Goal: Transaction & Acquisition: Purchase product/service

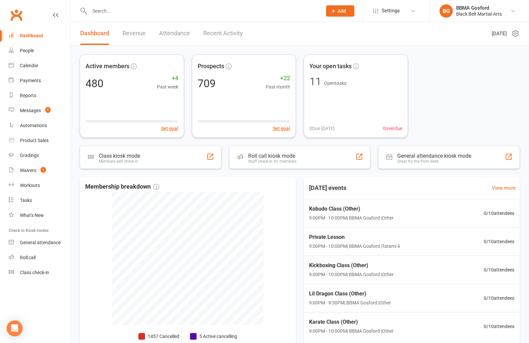
click at [105, 14] on input "text" at bounding box center [203, 10] width 230 height 9
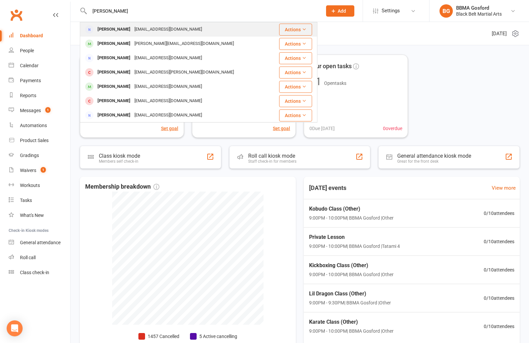
type input "[PERSON_NAME]"
click at [104, 30] on div "[PERSON_NAME]" at bounding box center [114, 30] width 37 height 10
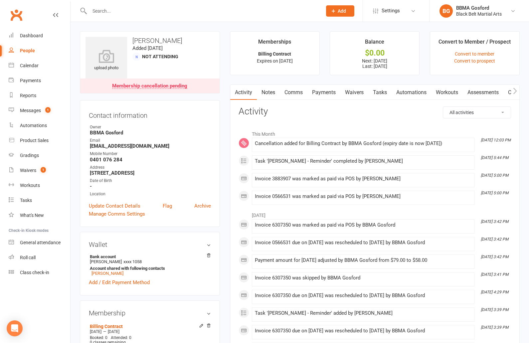
click at [330, 91] on link "Payments" at bounding box center [324, 92] width 33 height 15
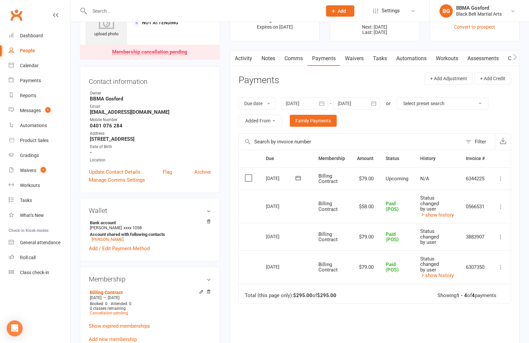
scroll to position [36, 0]
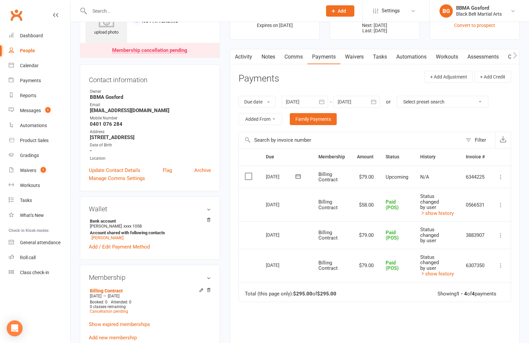
click at [501, 176] on icon at bounding box center [501, 177] width 7 height 7
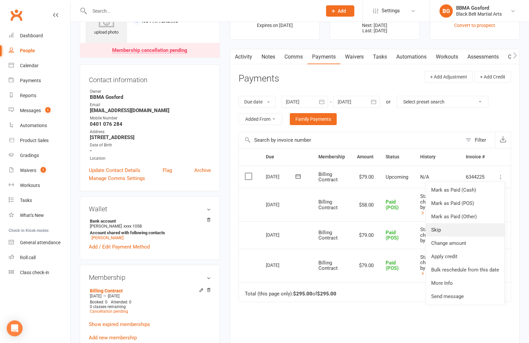
click at [449, 230] on link "Skip" at bounding box center [465, 229] width 79 height 13
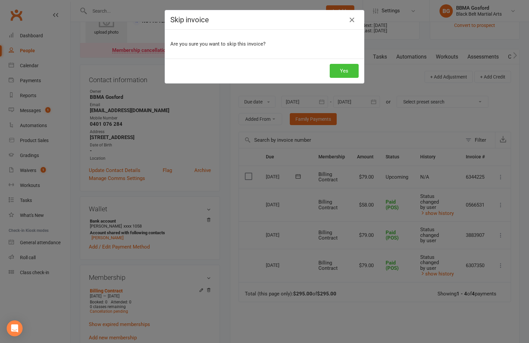
click at [344, 71] on button "Yes" at bounding box center [344, 71] width 29 height 14
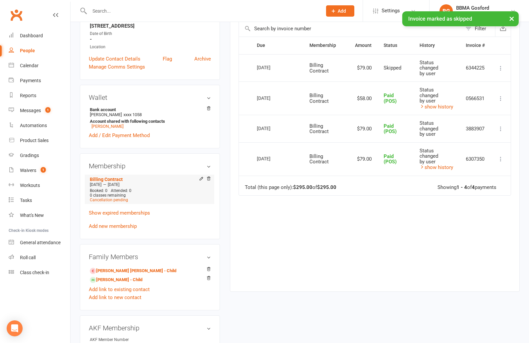
scroll to position [152, 0]
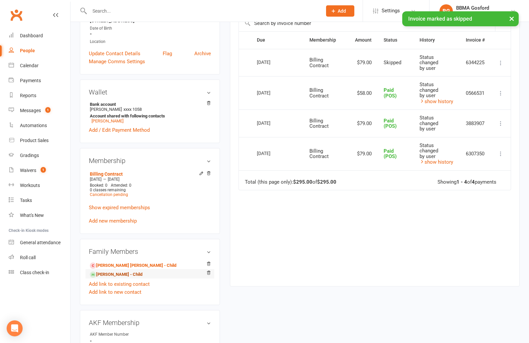
click at [113, 276] on link "Vince Folino - Child" at bounding box center [116, 274] width 53 height 7
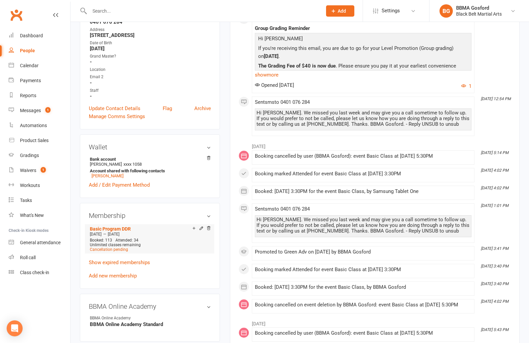
scroll to position [148, 0]
click at [201, 230] on icon at bounding box center [201, 228] width 5 height 5
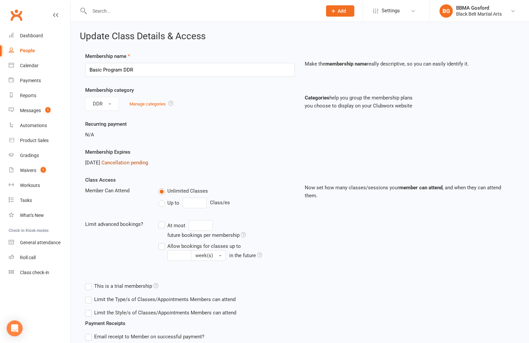
click at [146, 165] on link "Cancellation pending" at bounding box center [125, 163] width 47 height 6
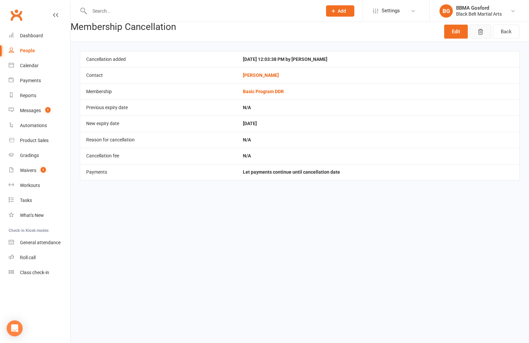
click at [485, 34] on button "button" at bounding box center [481, 32] width 22 height 14
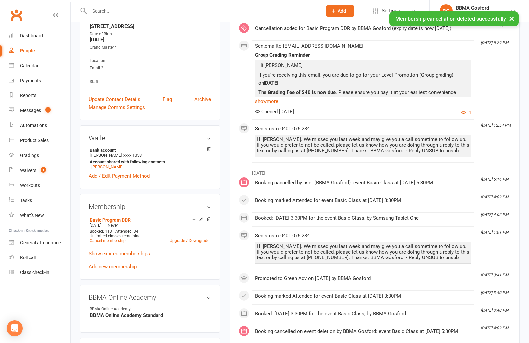
scroll to position [141, 0]
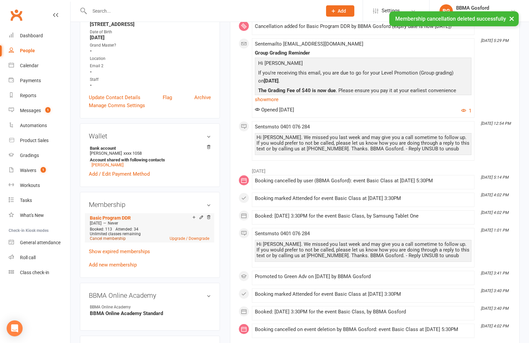
click at [110, 240] on link "Cancel membership" at bounding box center [108, 238] width 36 height 5
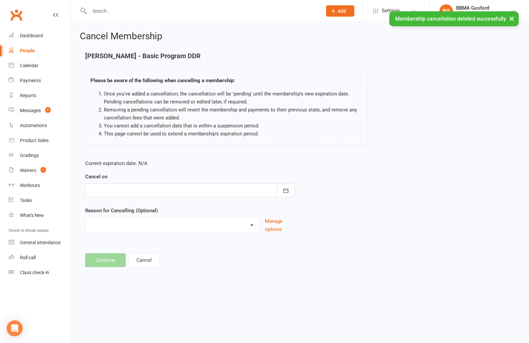
click at [162, 189] on div at bounding box center [190, 190] width 210 height 14
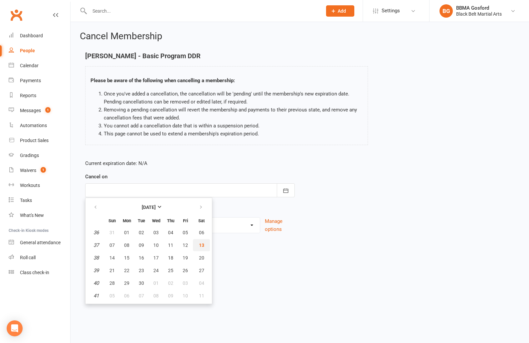
click at [202, 246] on span "13" at bounding box center [201, 245] width 5 height 5
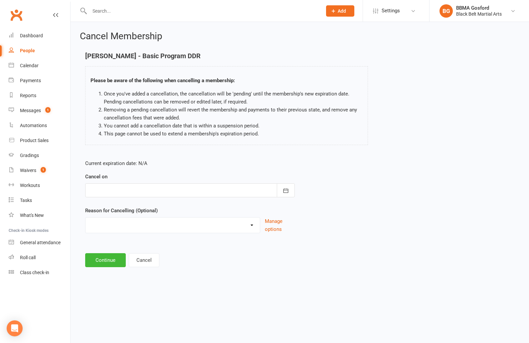
type input "13 Sep 2025"
click at [112, 263] on button "Continue" at bounding box center [105, 260] width 41 height 14
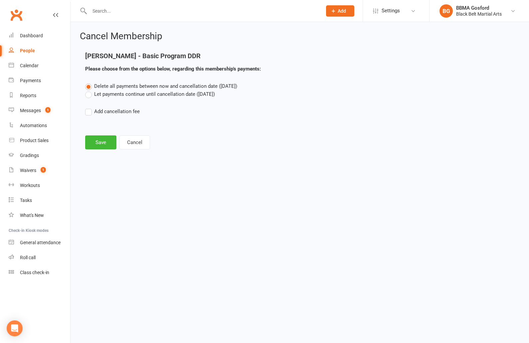
drag, startPoint x: 89, startPoint y: 94, endPoint x: 97, endPoint y: 96, distance: 7.6
click at [89, 94] on label "Let payments continue until cancellation date (Sep 13, 2025)" at bounding box center [150, 94] width 130 height 8
click at [89, 90] on input "Let payments continue until cancellation date (Sep 13, 2025)" at bounding box center [87, 90] width 4 height 0
radio input "true"
radio input "false"
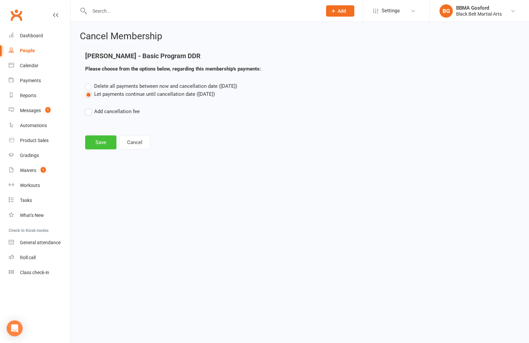
click at [101, 139] on button "Save" at bounding box center [100, 143] width 31 height 14
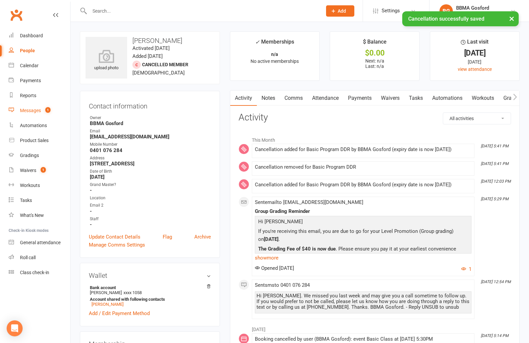
click at [32, 115] on link "Messages 1" at bounding box center [40, 110] width 62 height 15
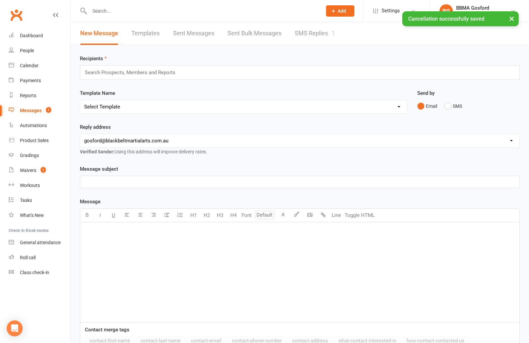
click at [322, 30] on link "SMS Replies 1" at bounding box center [315, 33] width 40 height 23
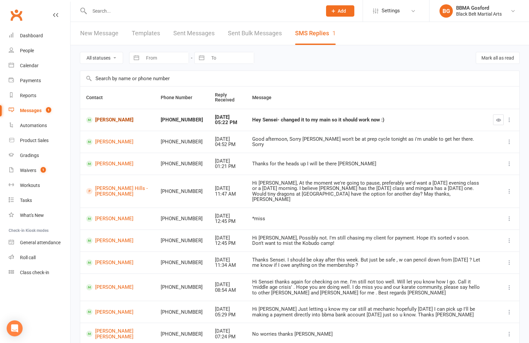
click at [116, 119] on link "Jacey Helyard" at bounding box center [117, 120] width 63 height 6
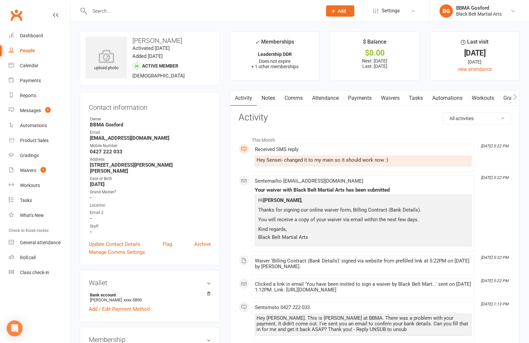
click at [289, 97] on link "Comms" at bounding box center [294, 98] width 28 height 15
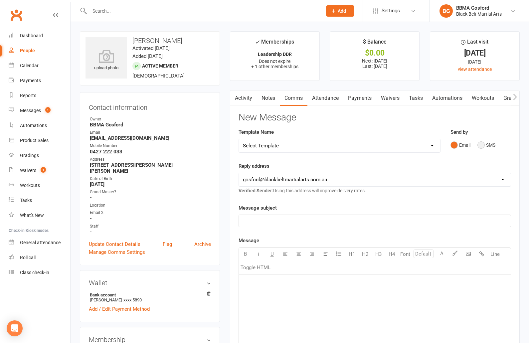
click at [484, 144] on button "SMS" at bounding box center [487, 145] width 18 height 13
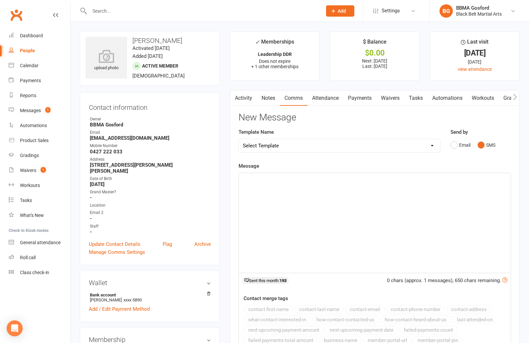
click at [297, 181] on p "﻿" at bounding box center [375, 179] width 264 height 8
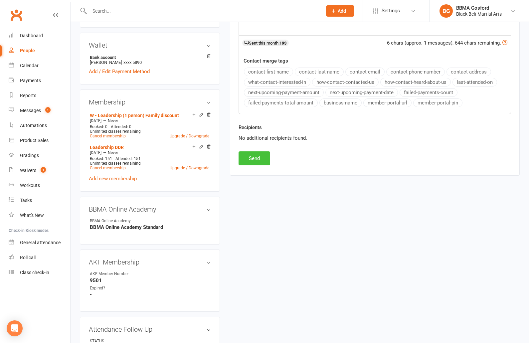
scroll to position [238, 0]
click at [256, 158] on button "Send" at bounding box center [255, 158] width 32 height 14
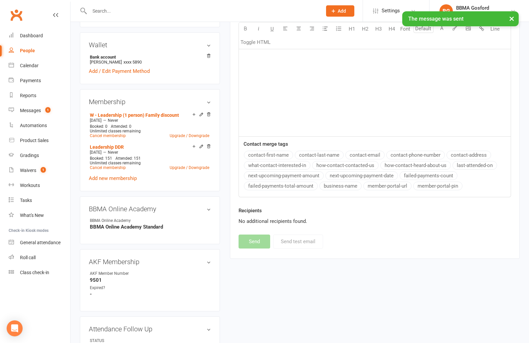
scroll to position [0, 0]
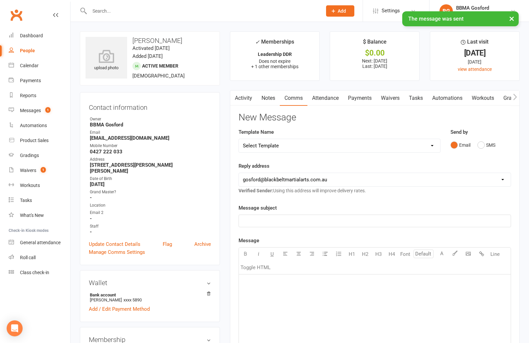
drag, startPoint x: 246, startPoint y: 96, endPoint x: 241, endPoint y: 101, distance: 7.3
click at [246, 96] on link "Activity" at bounding box center [243, 98] width 27 height 15
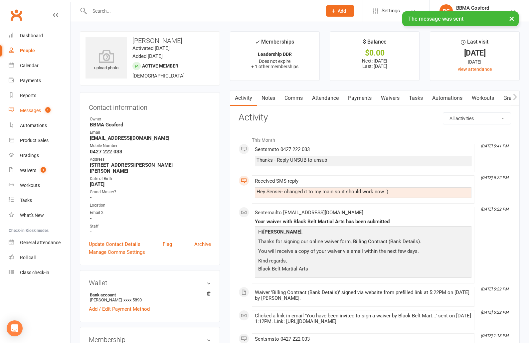
click at [31, 113] on div "Messages" at bounding box center [30, 110] width 21 height 5
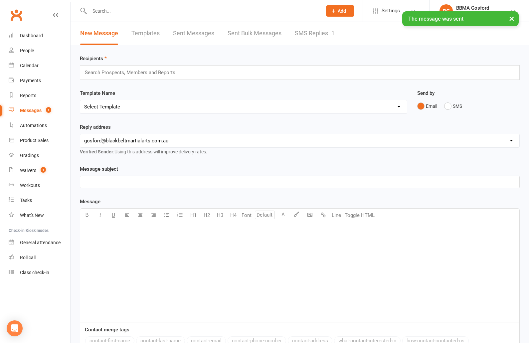
click at [314, 32] on link "SMS Replies 1" at bounding box center [315, 33] width 40 height 23
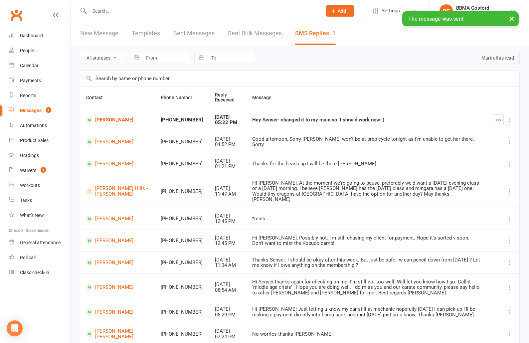
click at [505, 60] on button "Mark all as read" at bounding box center [498, 58] width 44 height 12
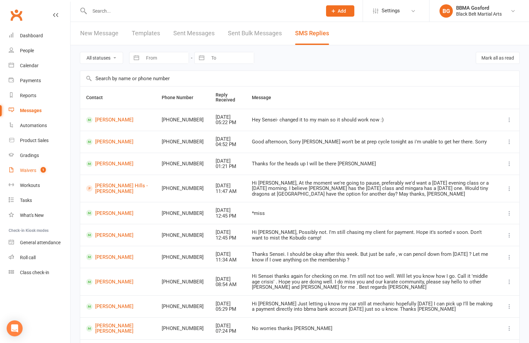
click at [30, 171] on div "Waivers" at bounding box center [28, 170] width 16 height 5
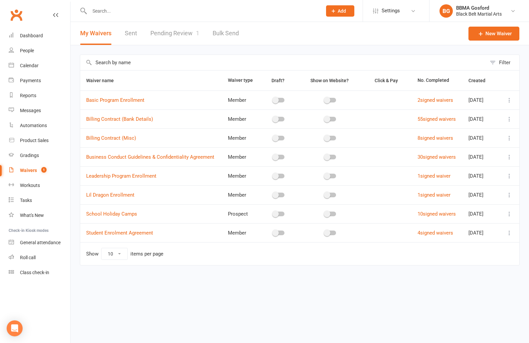
click at [183, 33] on link "Pending Review 1" at bounding box center [174, 33] width 49 height 23
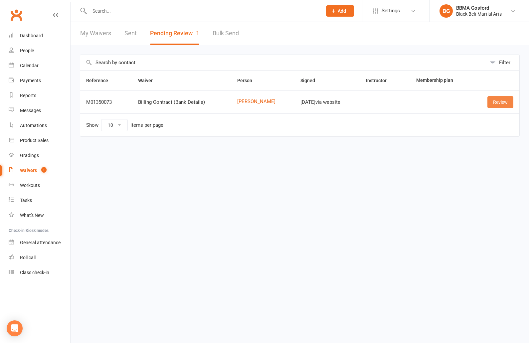
click at [505, 104] on link "Review" at bounding box center [501, 102] width 26 height 12
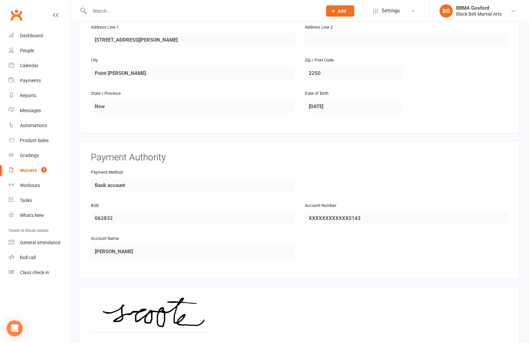
scroll to position [253, 0]
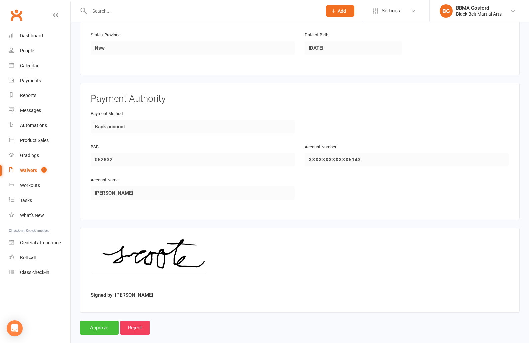
click at [97, 321] on input "Approve" at bounding box center [99, 328] width 39 height 14
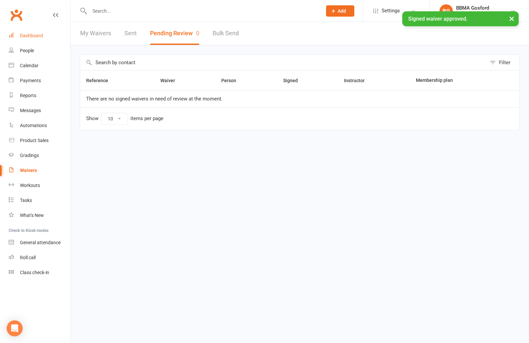
click at [38, 36] on div "Dashboard" at bounding box center [31, 35] width 23 height 5
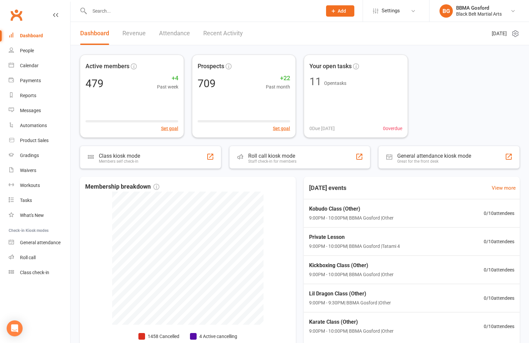
click at [107, 11] on input "text" at bounding box center [203, 10] width 230 height 9
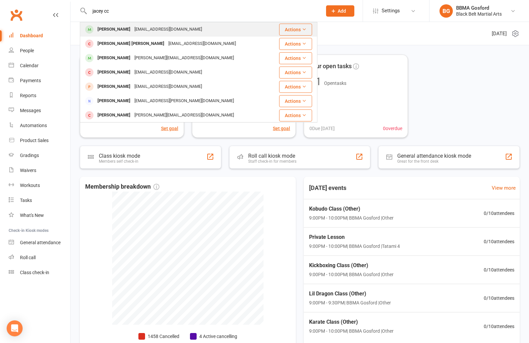
type input "jacey cc"
click at [117, 29] on div "Jacey Helyard" at bounding box center [114, 30] width 37 height 10
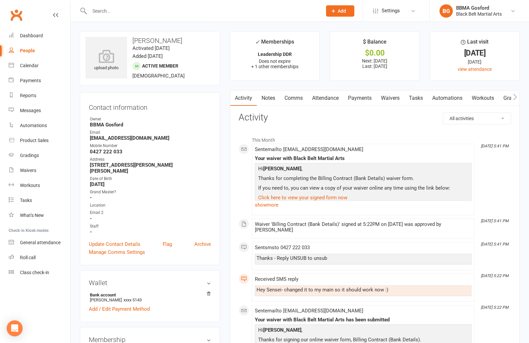
click at [375, 96] on link "Payments" at bounding box center [360, 98] width 33 height 15
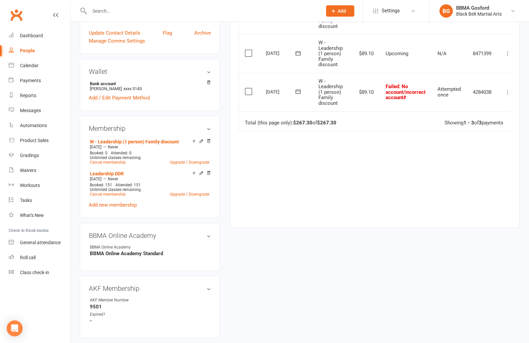
scroll to position [212, 0]
click at [505, 90] on icon at bounding box center [508, 91] width 7 height 7
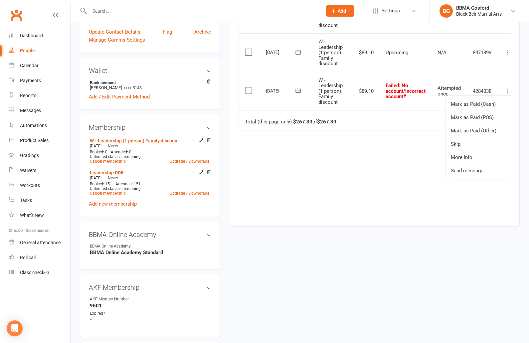
click at [299, 89] on icon at bounding box center [298, 90] width 7 height 7
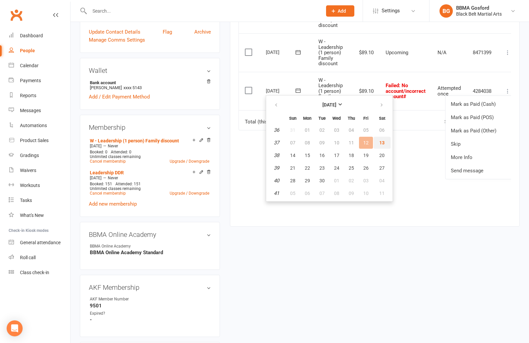
click at [380, 143] on span "13" at bounding box center [382, 142] width 5 height 5
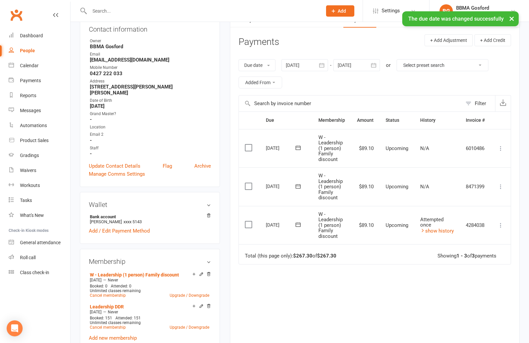
scroll to position [0, 0]
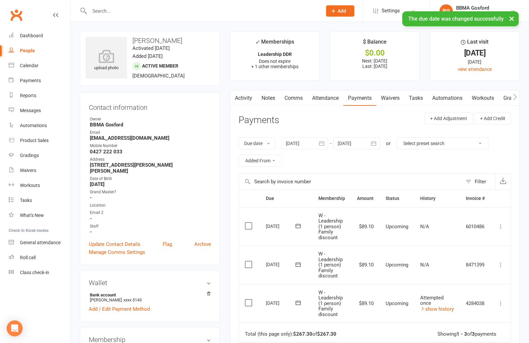
click at [243, 97] on link "Activity" at bounding box center [243, 98] width 27 height 15
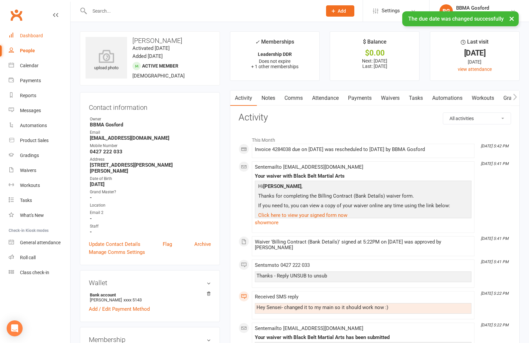
click at [40, 36] on div "Dashboard" at bounding box center [31, 35] width 23 height 5
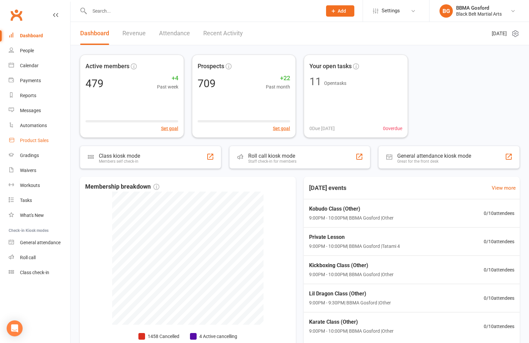
click at [35, 140] on div "Product Sales" at bounding box center [34, 140] width 29 height 5
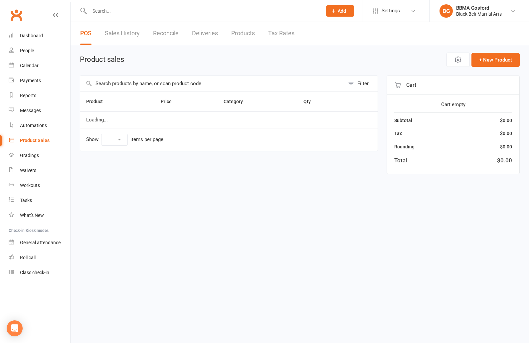
select select "100"
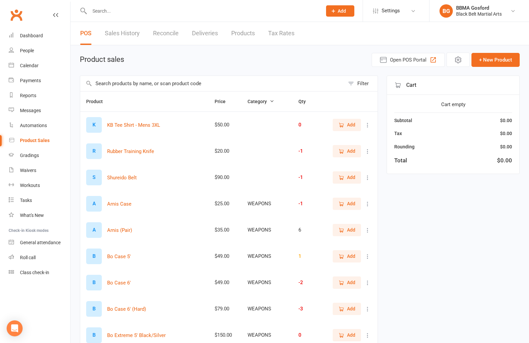
click at [127, 82] on input "text" at bounding box center [212, 83] width 265 height 15
click at [143, 83] on input "text" at bounding box center [212, 83] width 265 height 15
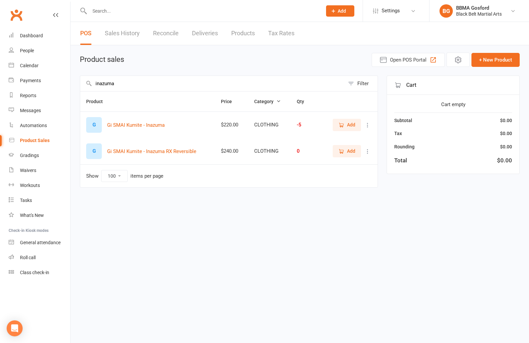
click at [340, 124] on icon "button" at bounding box center [342, 125] width 6 height 6
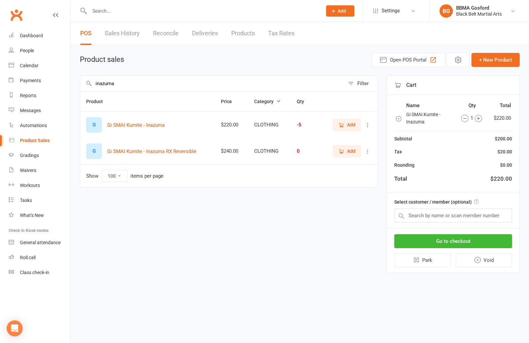
click at [131, 82] on input "inazuma" at bounding box center [212, 83] width 265 height 15
click at [345, 150] on span "Add" at bounding box center [347, 150] width 17 height 7
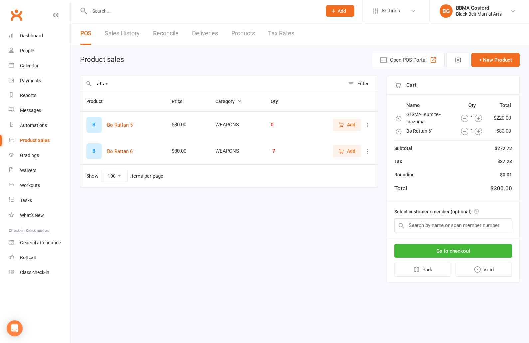
click at [139, 84] on input "rattan" at bounding box center [212, 83] width 265 height 15
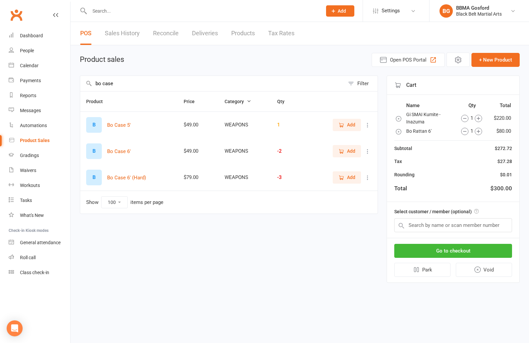
click at [351, 152] on span "Add" at bounding box center [351, 150] width 8 height 7
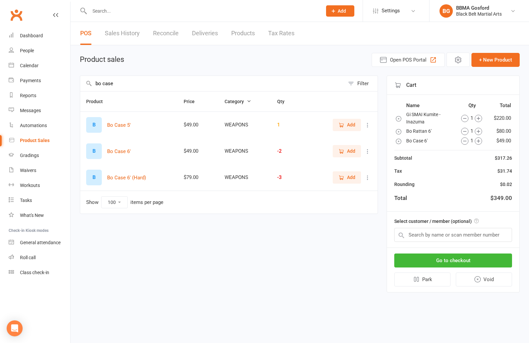
click at [137, 83] on input "bo case" at bounding box center [212, 83] width 265 height 15
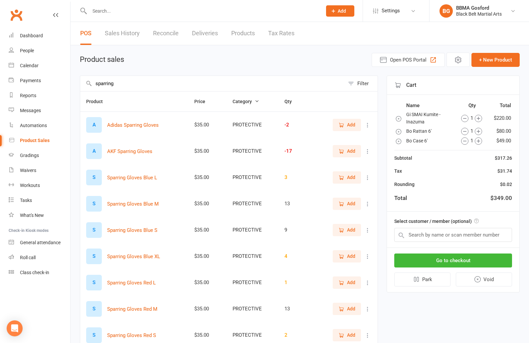
click at [348, 151] on span "Add" at bounding box center [351, 150] width 8 height 7
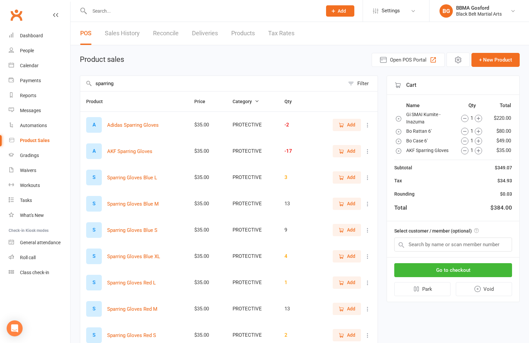
click at [151, 87] on input "sparring" at bounding box center [212, 83] width 265 height 15
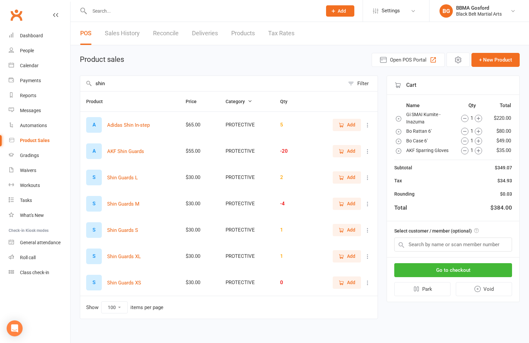
click at [114, 82] on input "shin" at bounding box center [212, 83] width 265 height 15
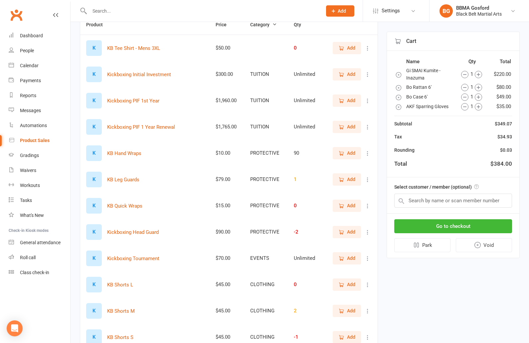
scroll to position [77, 0]
click at [343, 180] on icon "button" at bounding box center [342, 179] width 4 height 3
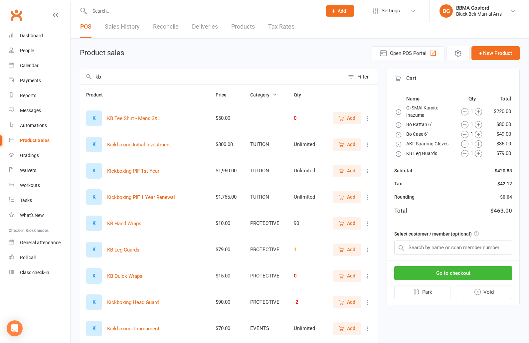
scroll to position [0, 0]
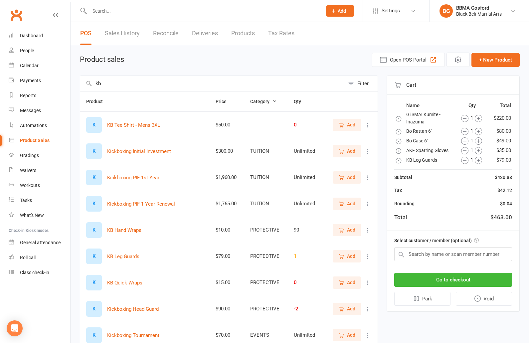
click at [116, 84] on input "kb" at bounding box center [212, 83] width 265 height 15
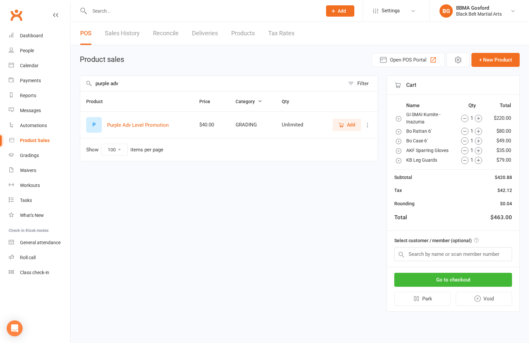
type input "purple adv"
click at [348, 125] on span "Add" at bounding box center [351, 124] width 8 height 7
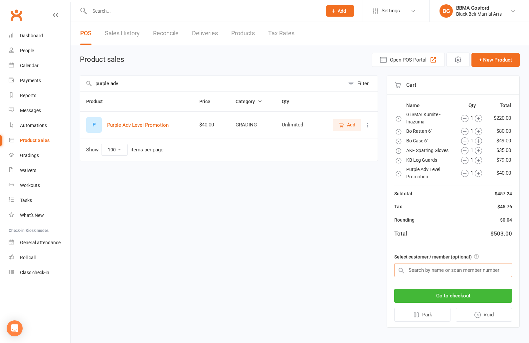
click at [461, 271] on input "text" at bounding box center [454, 270] width 118 height 14
type input "brett martin"
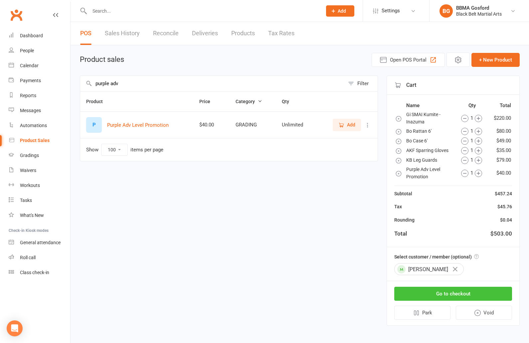
click at [462, 289] on button "Go to checkout" at bounding box center [454, 294] width 118 height 14
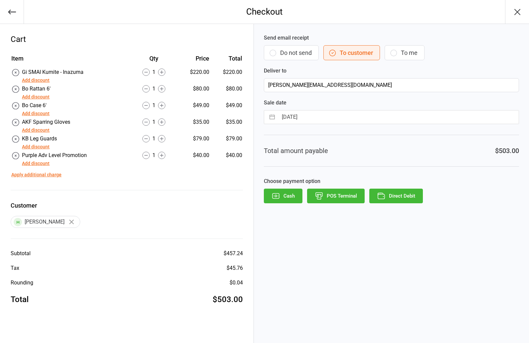
click at [40, 80] on button "Add discount" at bounding box center [36, 80] width 28 height 7
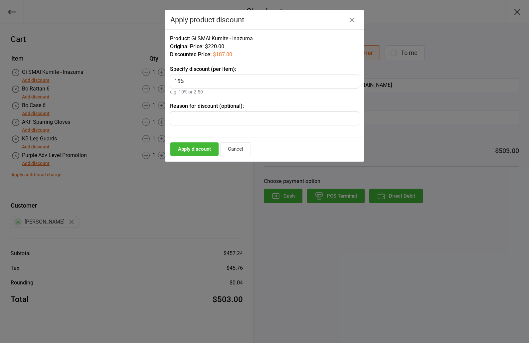
type input "15%"
drag, startPoint x: 193, startPoint y: 148, endPoint x: 204, endPoint y: 147, distance: 11.1
click at [193, 148] on button "Apply discount" at bounding box center [194, 149] width 48 height 14
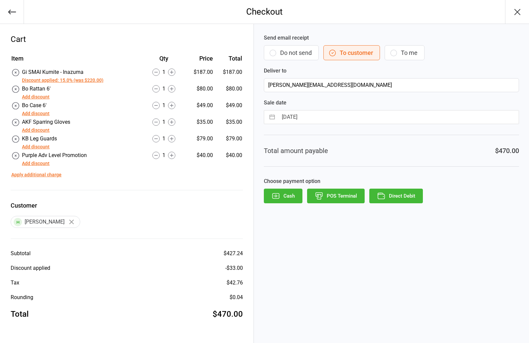
click at [40, 97] on button "Add discount" at bounding box center [36, 97] width 28 height 7
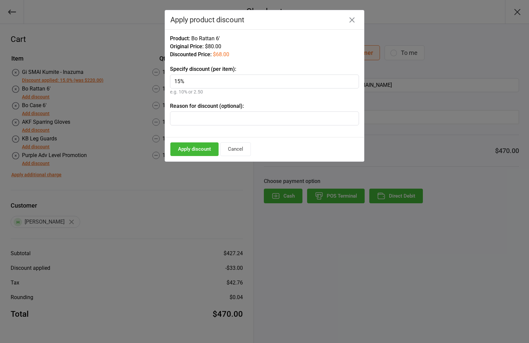
type input "15%"
click at [185, 147] on button "Apply discount" at bounding box center [194, 149] width 48 height 14
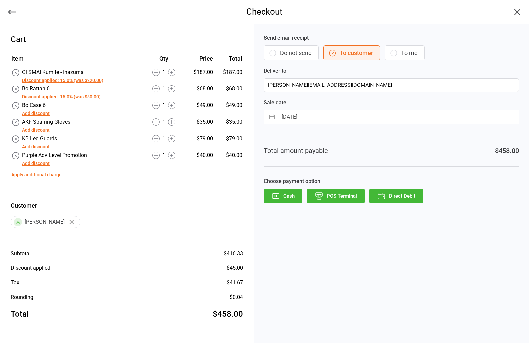
click at [38, 114] on button "Add discount" at bounding box center [36, 113] width 28 height 7
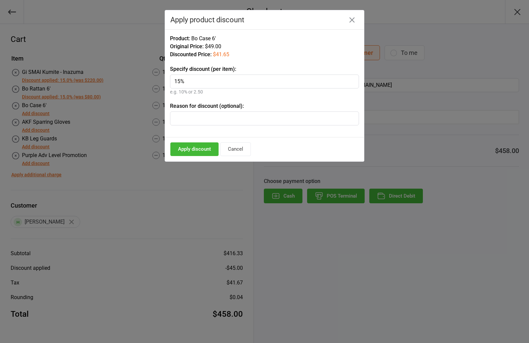
type input "15%"
click at [189, 146] on button "Apply discount" at bounding box center [194, 149] width 48 height 14
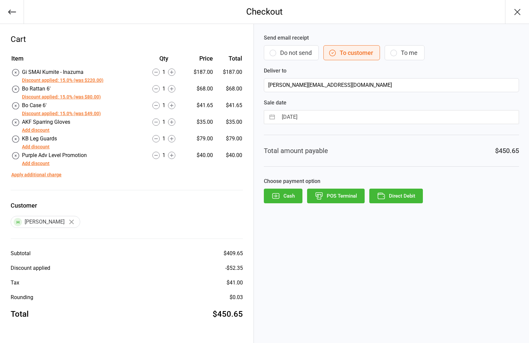
click at [42, 132] on button "Add discount" at bounding box center [36, 130] width 28 height 7
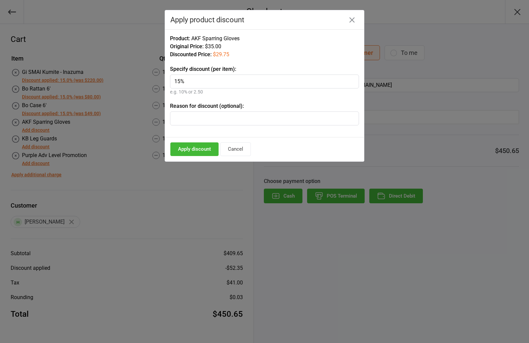
type input "15%"
click at [193, 149] on button "Apply discount" at bounding box center [194, 149] width 48 height 14
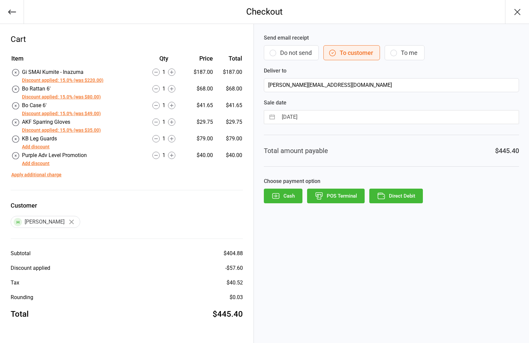
click at [43, 148] on button "Add discount" at bounding box center [36, 146] width 28 height 7
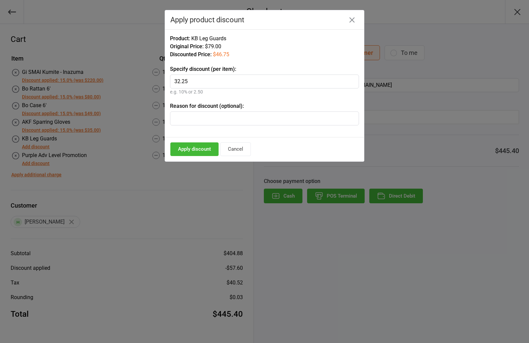
type input "32.25"
click at [202, 148] on button "Apply discount" at bounding box center [194, 149] width 48 height 14
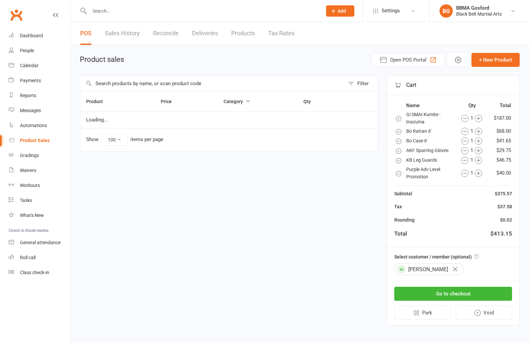
select select "100"
click at [153, 83] on input "text" at bounding box center [212, 83] width 265 height 15
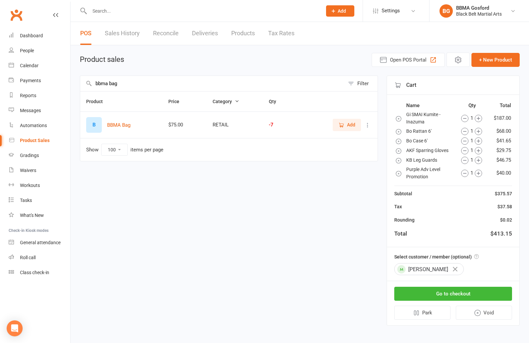
type input "bbma bag"
click at [346, 123] on span "Add" at bounding box center [347, 124] width 17 height 7
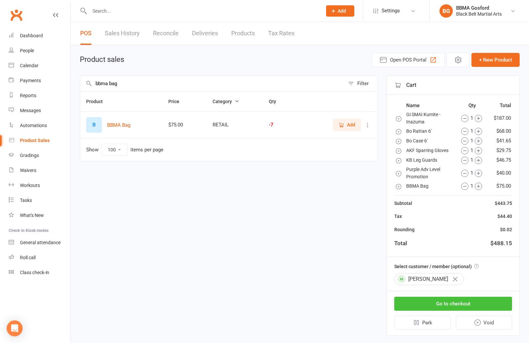
click at [454, 303] on button "Go to checkout" at bounding box center [454, 304] width 118 height 14
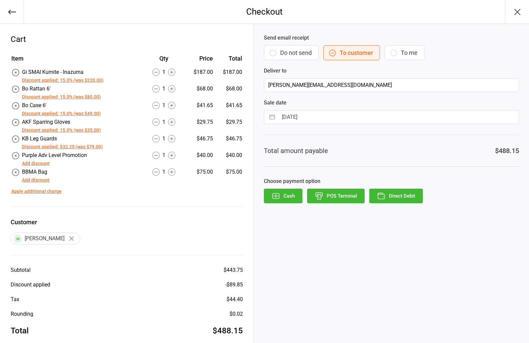
click at [40, 180] on button "Add discount" at bounding box center [36, 180] width 28 height 7
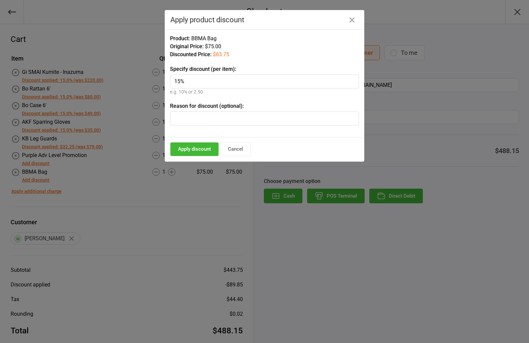
type input "15%"
click at [187, 150] on button "Apply discount" at bounding box center [194, 149] width 48 height 14
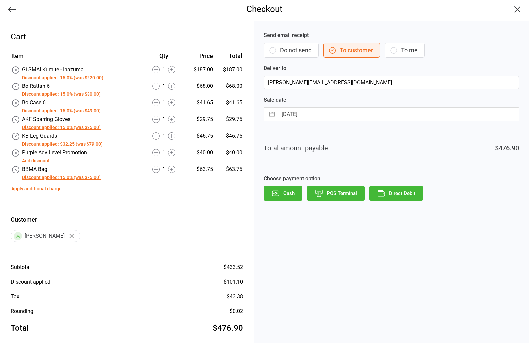
click at [67, 80] on button "Discount applied: 15.0% (was $220.00)" at bounding box center [63, 77] width 82 height 7
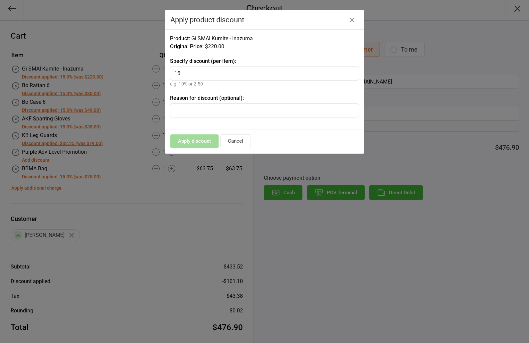
type input "1"
click at [189, 142] on button "Apply discount" at bounding box center [194, 142] width 48 height 14
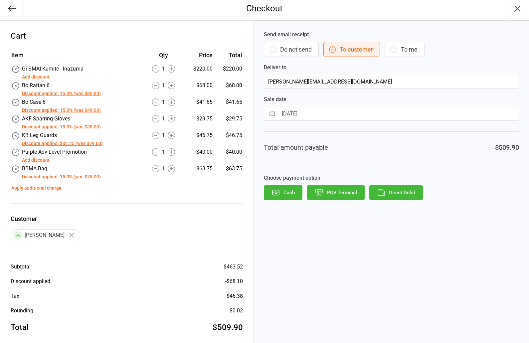
click at [37, 77] on button "Add discount" at bounding box center [36, 77] width 28 height 7
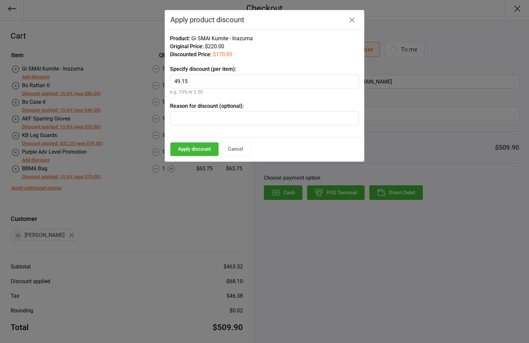
type input "49.15"
click at [199, 153] on button "Apply discount" at bounding box center [194, 149] width 48 height 14
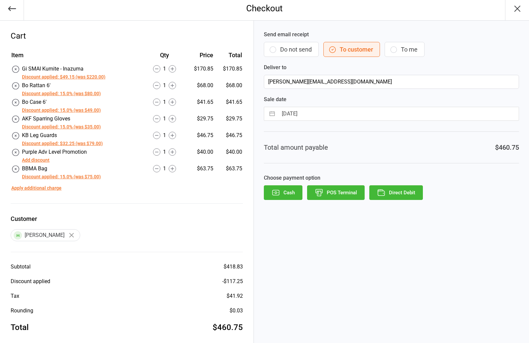
click at [336, 193] on button "POS Terminal" at bounding box center [336, 192] width 58 height 15
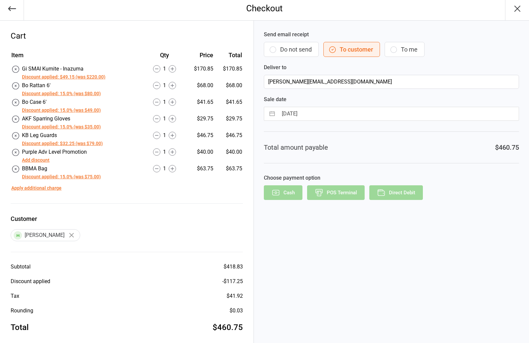
scroll to position [0, 0]
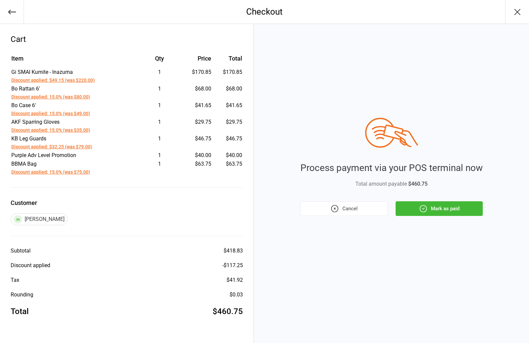
click at [449, 211] on button "Mark as paid" at bounding box center [439, 208] width 87 height 15
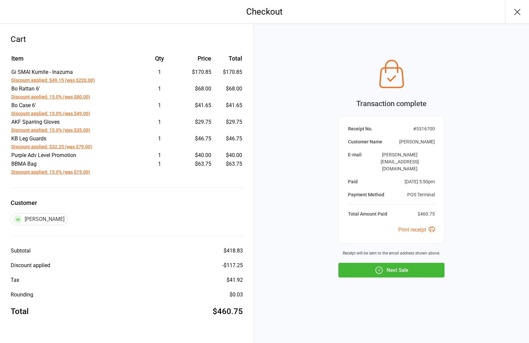
click at [401, 265] on button "Next Sale" at bounding box center [392, 270] width 106 height 15
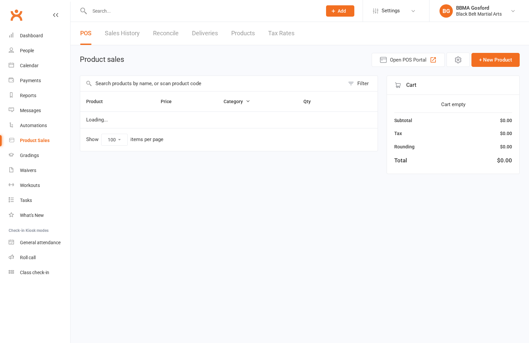
select select "100"
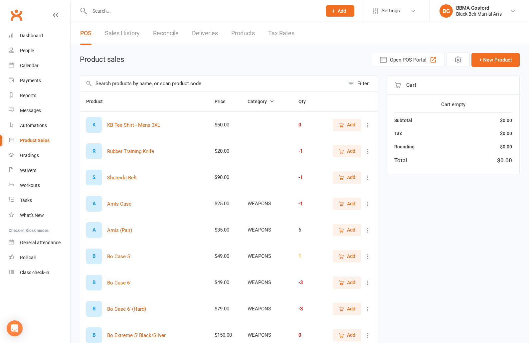
click at [135, 84] on input "text" at bounding box center [212, 83] width 265 height 15
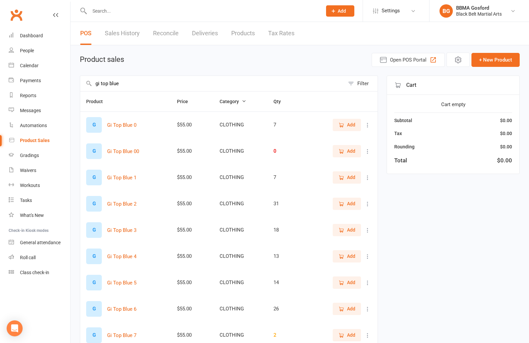
type input "gi top blue"
click at [343, 205] on icon "button" at bounding box center [342, 204] width 6 height 6
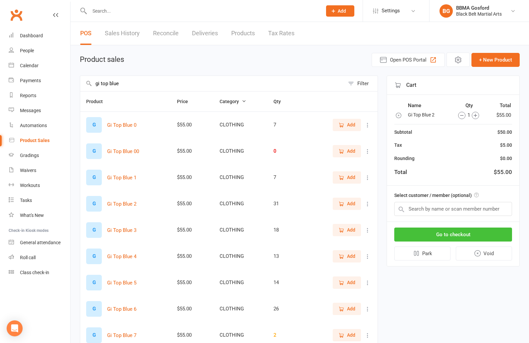
click at [457, 237] on button "Go to checkout" at bounding box center [454, 235] width 118 height 14
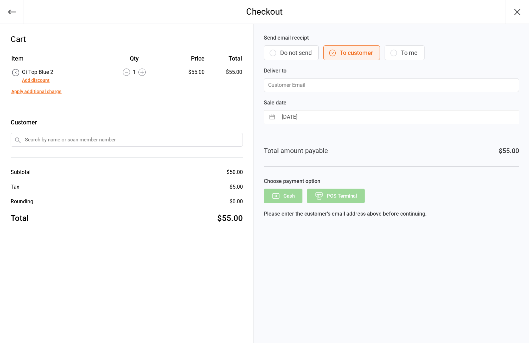
click at [291, 55] on button "Do not send" at bounding box center [291, 52] width 55 height 15
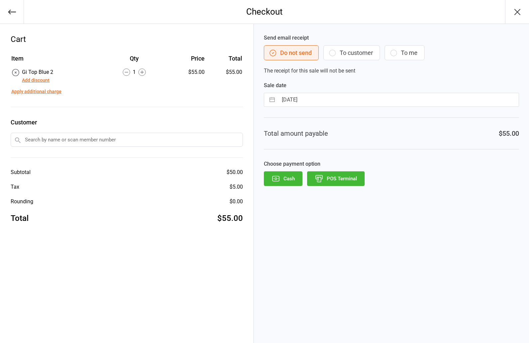
click at [352, 178] on button "POS Terminal" at bounding box center [336, 178] width 58 height 15
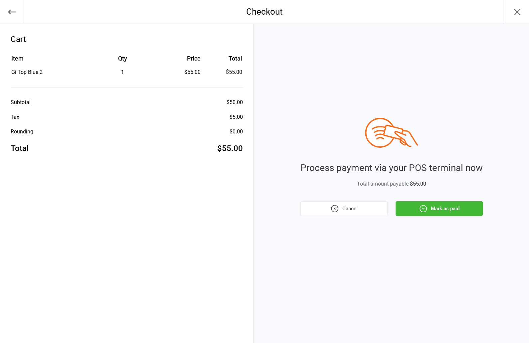
click at [449, 212] on button "Mark as paid" at bounding box center [439, 208] width 87 height 15
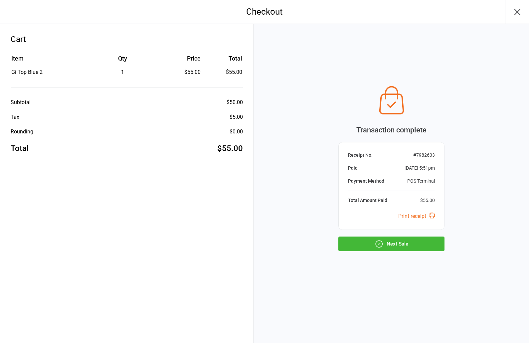
click at [399, 243] on button "Next Sale" at bounding box center [392, 244] width 106 height 15
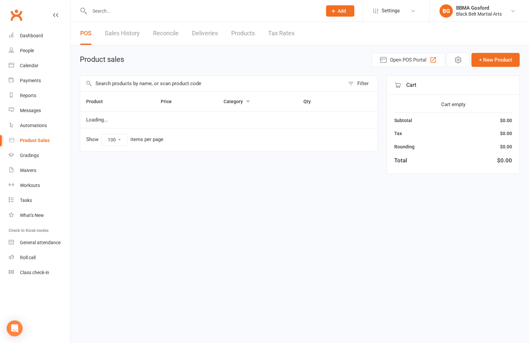
select select "100"
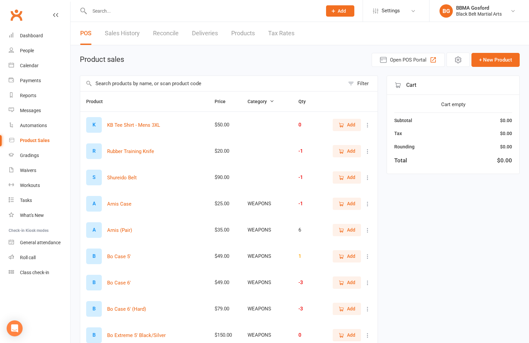
click at [153, 87] on input "text" at bounding box center [212, 83] width 265 height 15
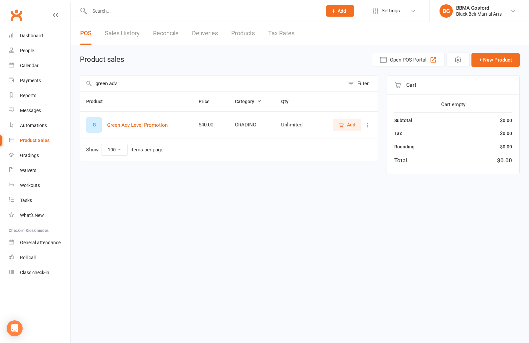
type input "green adv"
click at [343, 124] on icon "button" at bounding box center [342, 125] width 4 height 3
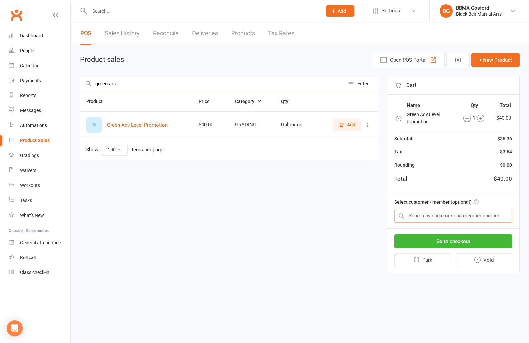
click at [442, 217] on input "text" at bounding box center [454, 216] width 118 height 14
type input "lasindu"
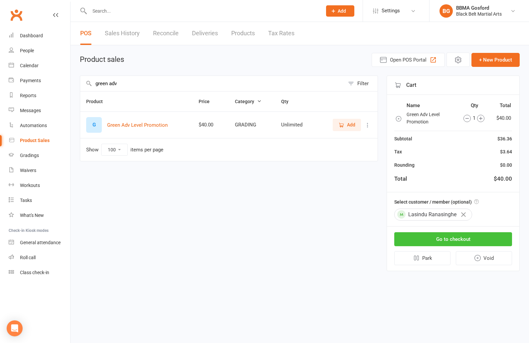
click at [464, 236] on button "Go to checkout" at bounding box center [454, 239] width 118 height 14
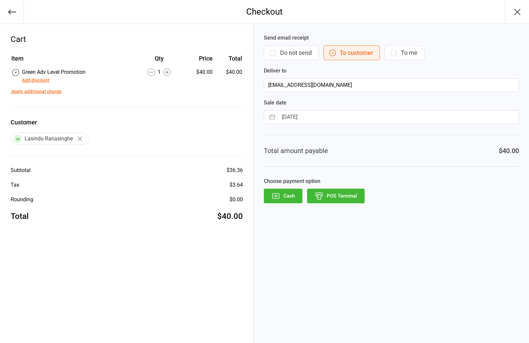
click at [326, 193] on button "POS Terminal" at bounding box center [336, 196] width 58 height 15
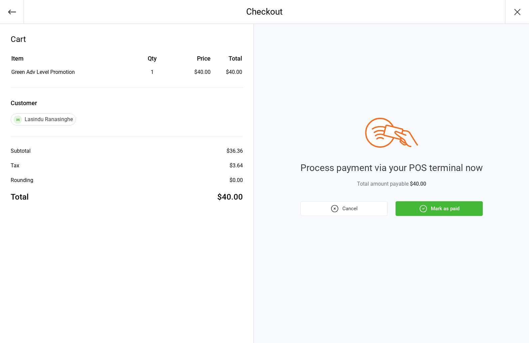
click at [430, 210] on button "Mark as paid" at bounding box center [439, 208] width 87 height 15
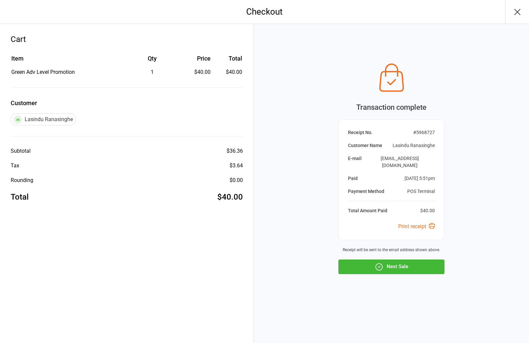
click at [394, 265] on button "Next Sale" at bounding box center [392, 267] width 106 height 15
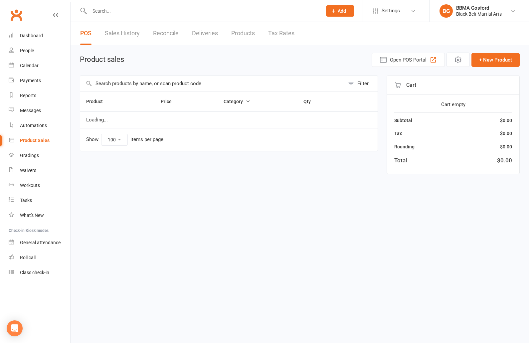
select select "100"
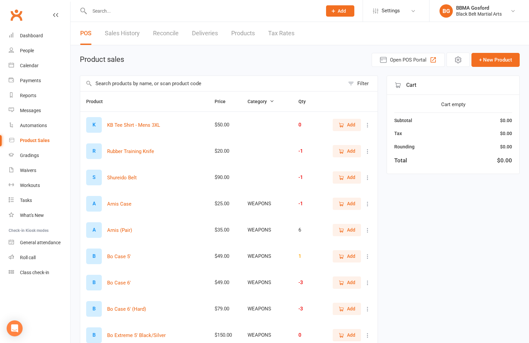
click at [156, 83] on input "text" at bounding box center [212, 83] width 265 height 15
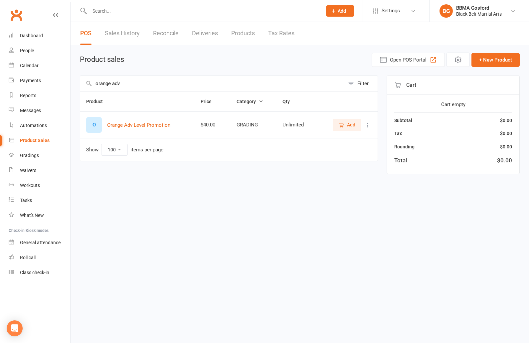
type input "orange adv"
click at [350, 125] on span "Add" at bounding box center [351, 124] width 8 height 7
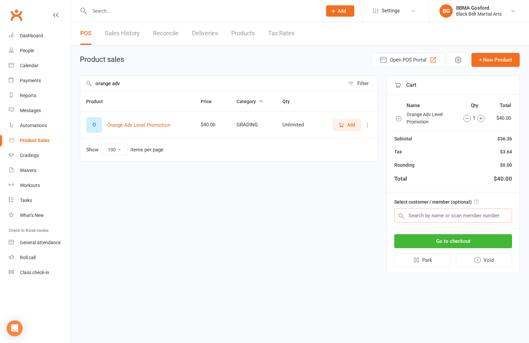
click at [431, 219] on input "text" at bounding box center [454, 216] width 118 height 14
type input "poppy b"
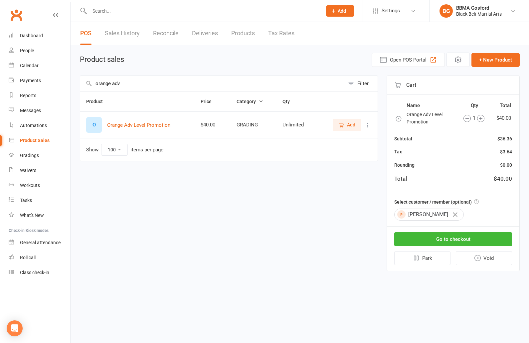
click at [453, 213] on icon "button" at bounding box center [455, 214] width 5 height 5
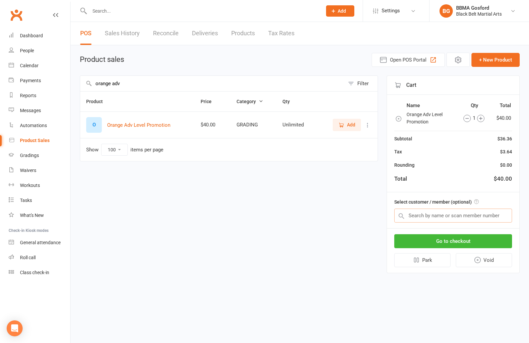
click at [441, 213] on input "text" at bounding box center [454, 216] width 118 height 14
type input "poppy beau"
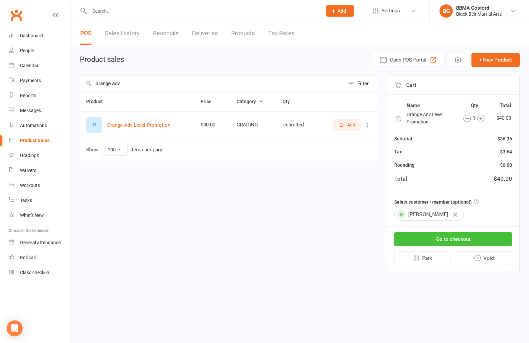
click at [465, 236] on button "Go to checkout" at bounding box center [454, 239] width 118 height 14
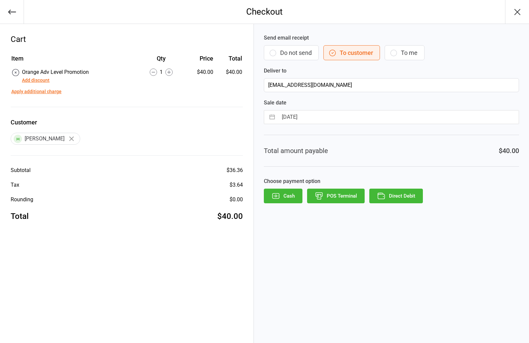
click at [345, 199] on button "POS Terminal" at bounding box center [336, 196] width 58 height 15
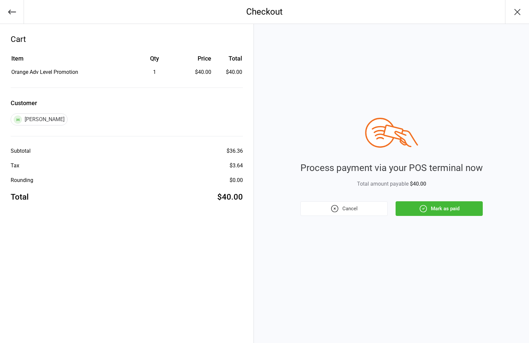
click at [435, 208] on button "Mark as paid" at bounding box center [439, 208] width 87 height 15
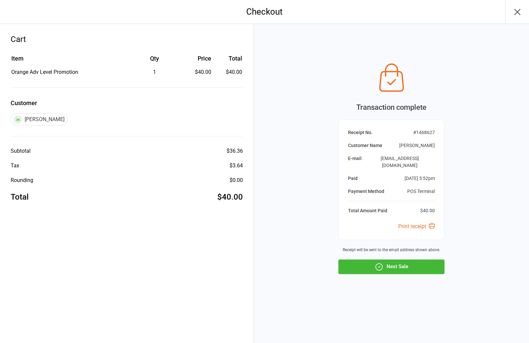
click at [396, 266] on button "Next Sale" at bounding box center [392, 267] width 106 height 15
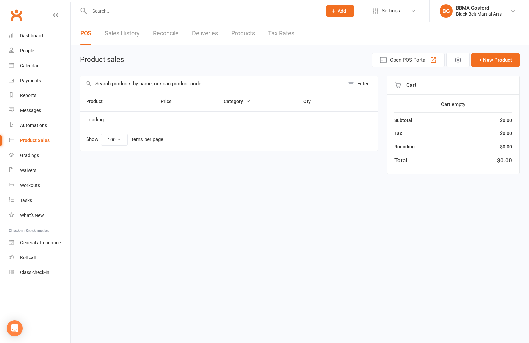
select select "100"
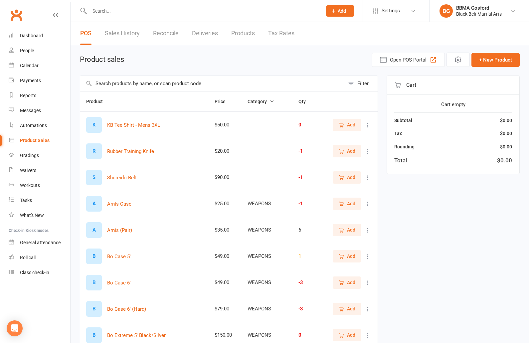
click at [145, 79] on input "text" at bounding box center [212, 83] width 265 height 15
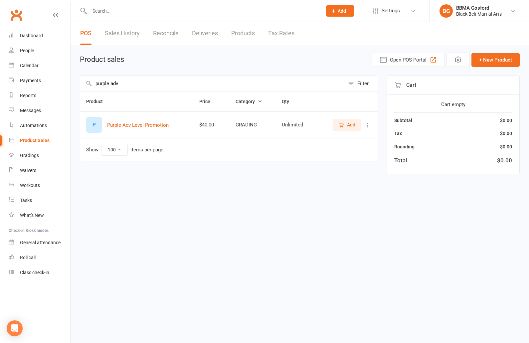
type input "purple adv"
click at [350, 129] on span "Add" at bounding box center [351, 124] width 8 height 7
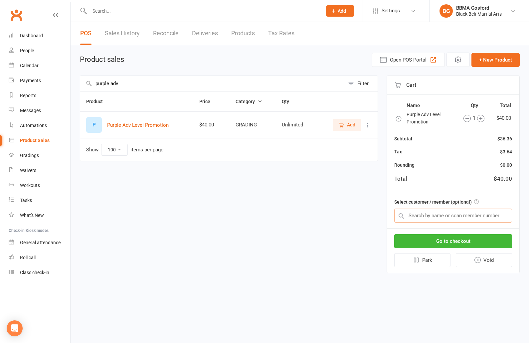
click at [440, 215] on input "text" at bounding box center [454, 216] width 118 height 14
type input "[PERSON_NAME]"
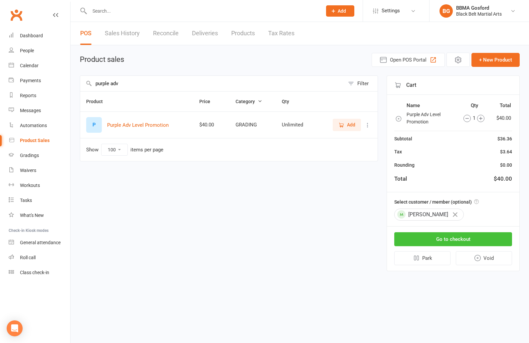
click at [455, 240] on button "Go to checkout" at bounding box center [454, 239] width 118 height 14
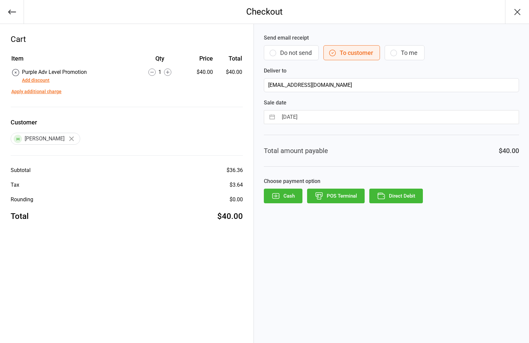
click at [330, 195] on button "POS Terminal" at bounding box center [336, 196] width 58 height 15
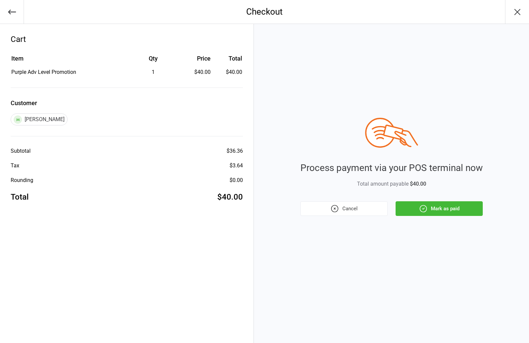
click at [447, 210] on button "Mark as paid" at bounding box center [439, 208] width 87 height 15
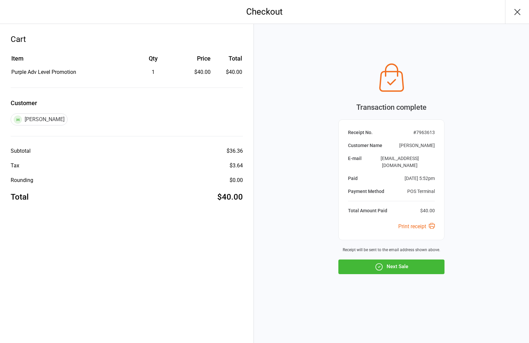
click at [400, 265] on button "Next Sale" at bounding box center [392, 267] width 106 height 15
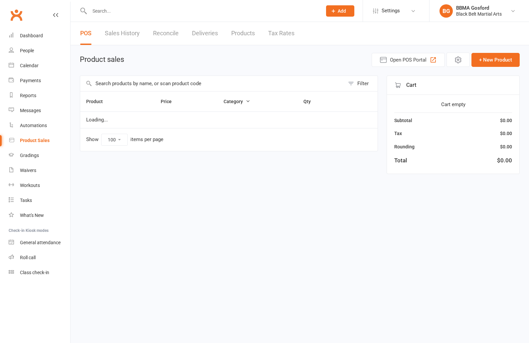
select select "100"
click at [35, 35] on div "Dashboard" at bounding box center [31, 35] width 23 height 5
